Goal: Find specific page/section: Find specific page/section

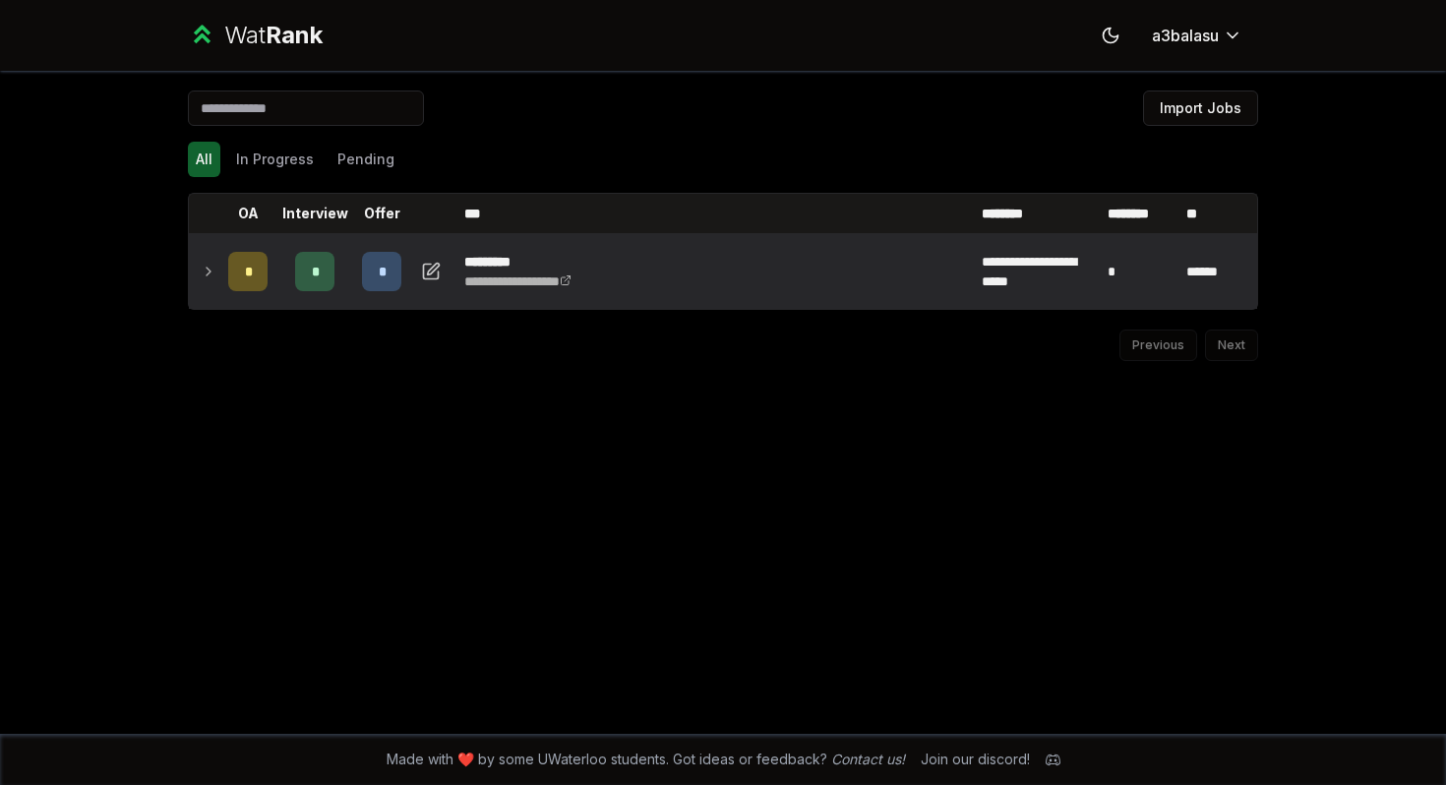
click at [202, 266] on icon at bounding box center [209, 272] width 16 height 24
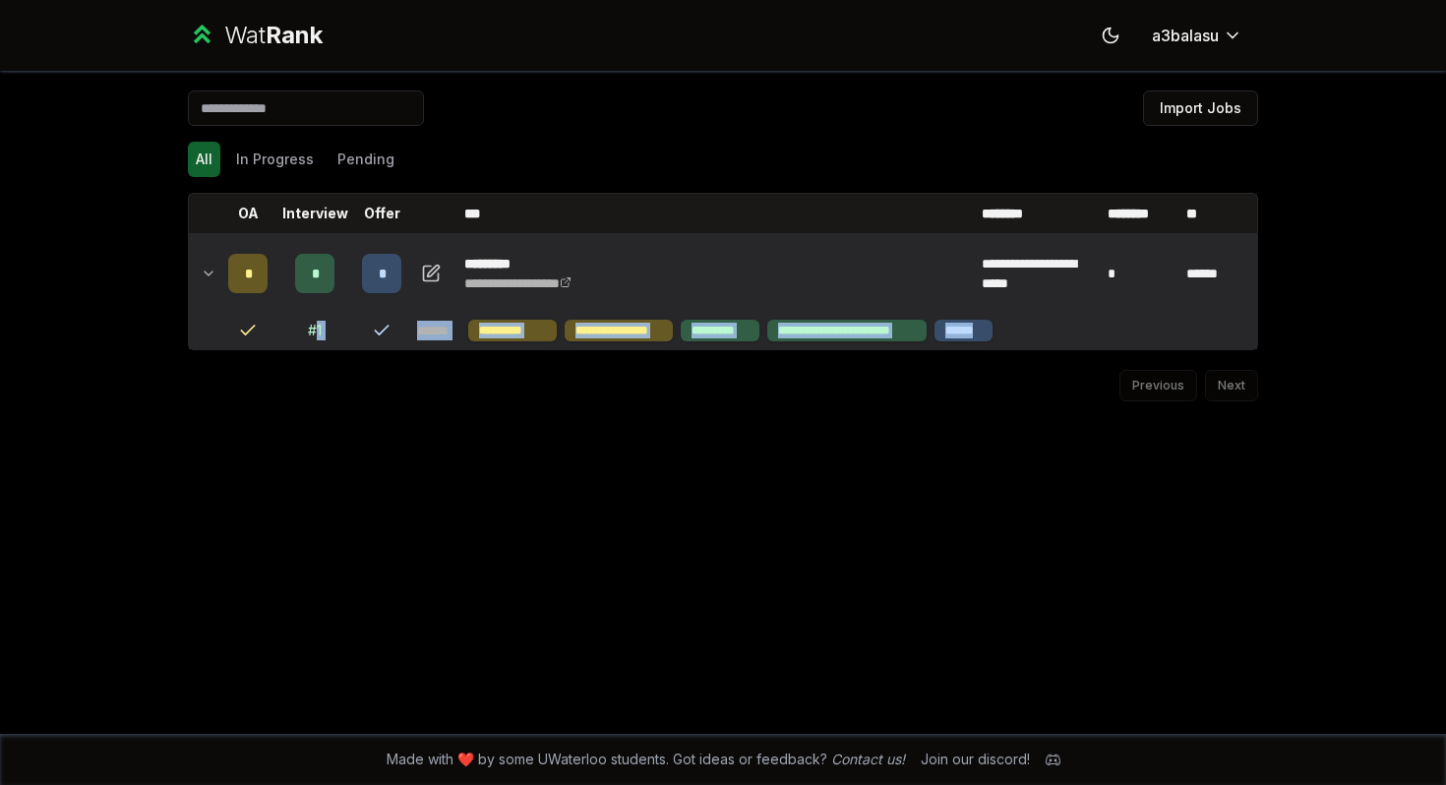
drag, startPoint x: 1037, startPoint y: 337, endPoint x: 316, endPoint y: 332, distance: 721.0
click at [316, 332] on tr "**********" at bounding box center [723, 330] width 1068 height 37
click at [316, 332] on div "# 1" at bounding box center [315, 331] width 14 height 20
click at [417, 268] on button "button" at bounding box center [431, 273] width 28 height 31
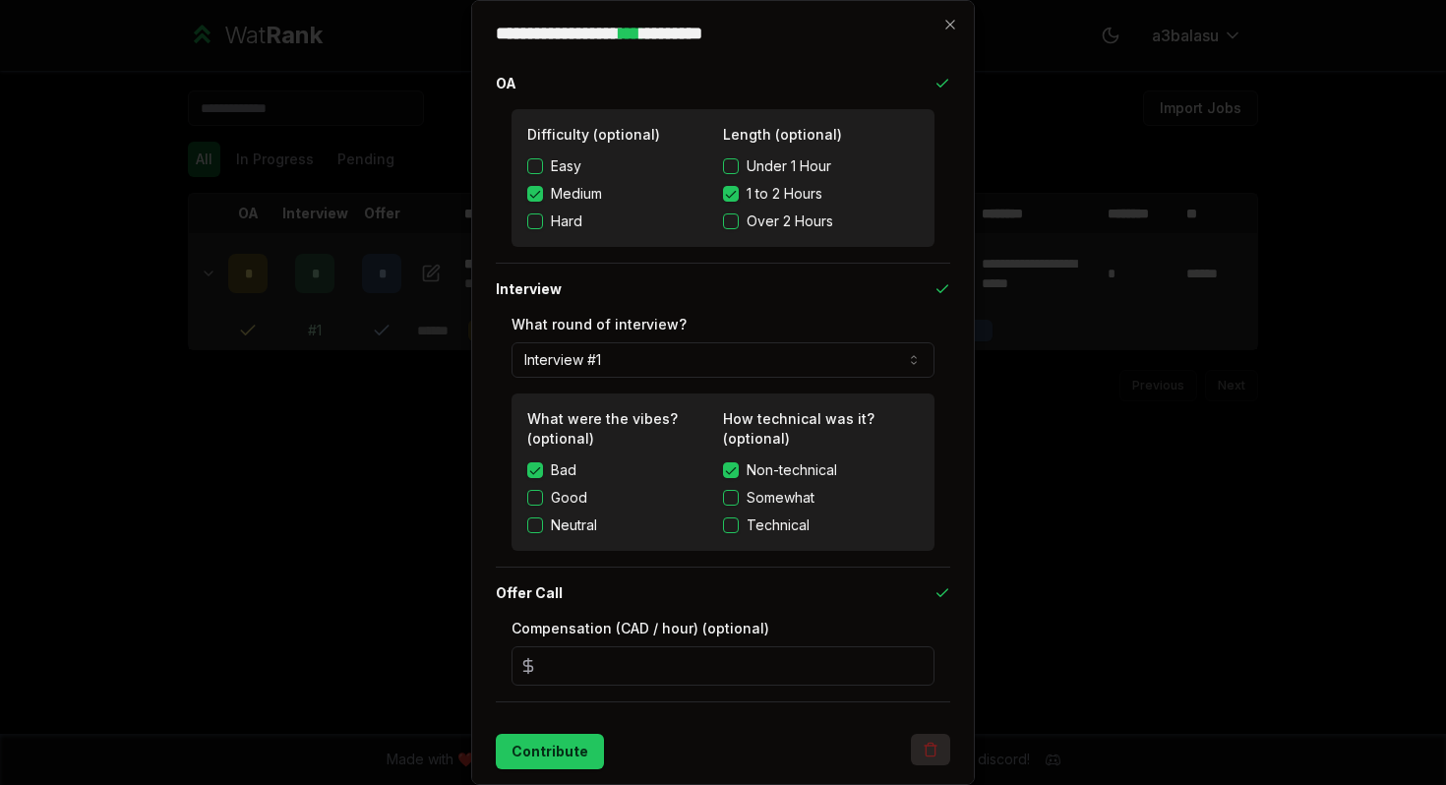
click at [931, 746] on icon "button" at bounding box center [931, 746] width 12 height 0
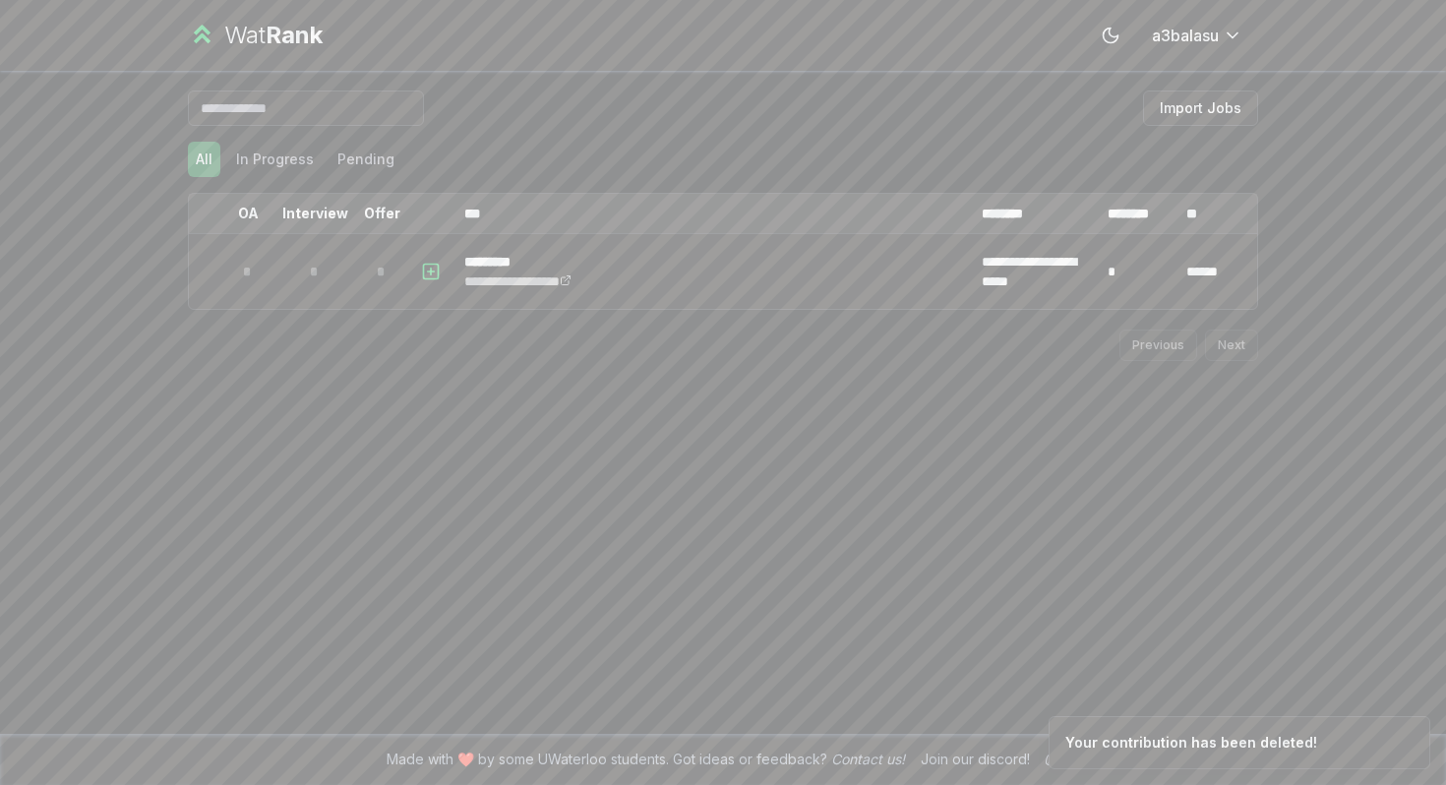
click at [260, 35] on div "Wat Rank" at bounding box center [273, 35] width 98 height 31
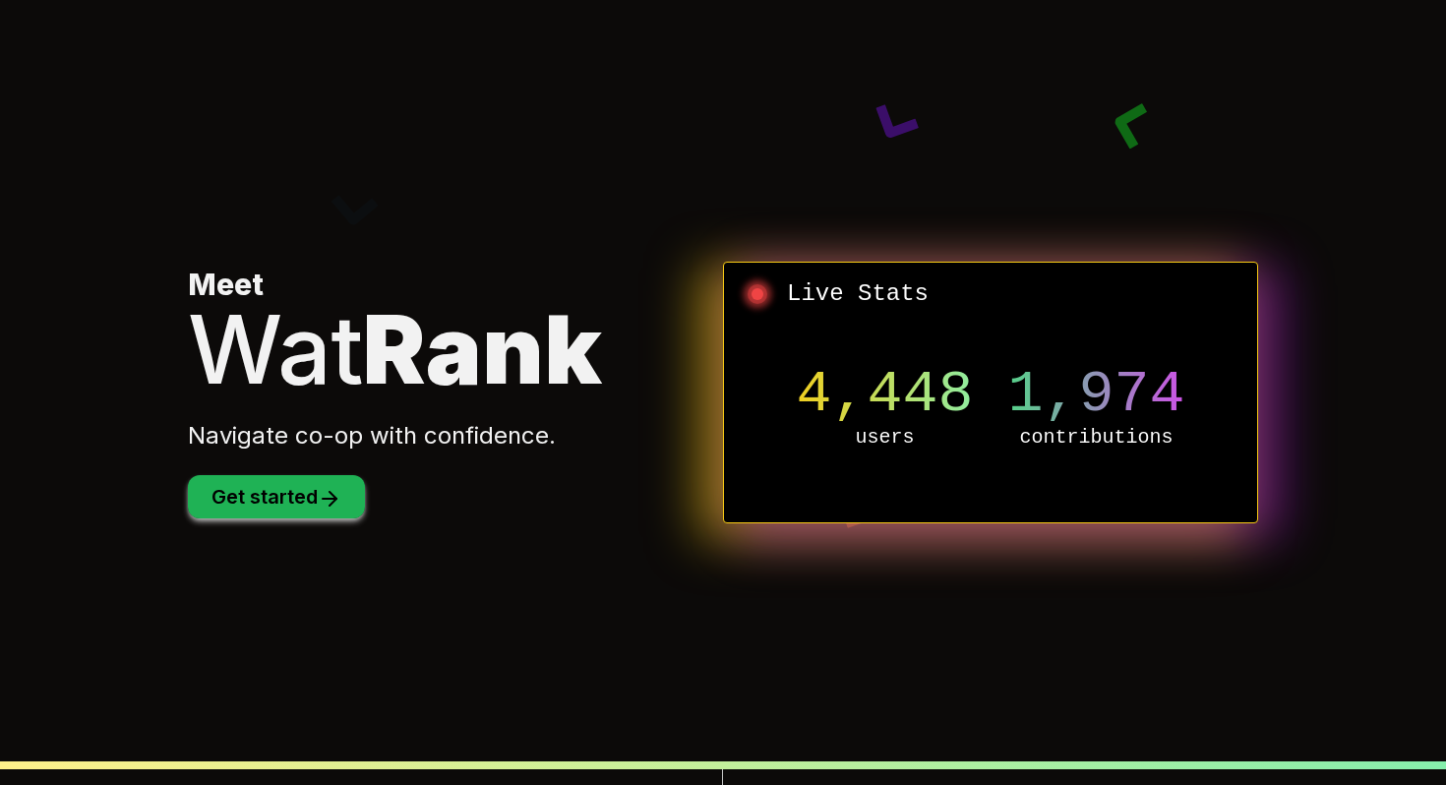
click at [331, 491] on icon at bounding box center [330, 499] width 24 height 24
